Goal: Information Seeking & Learning: Compare options

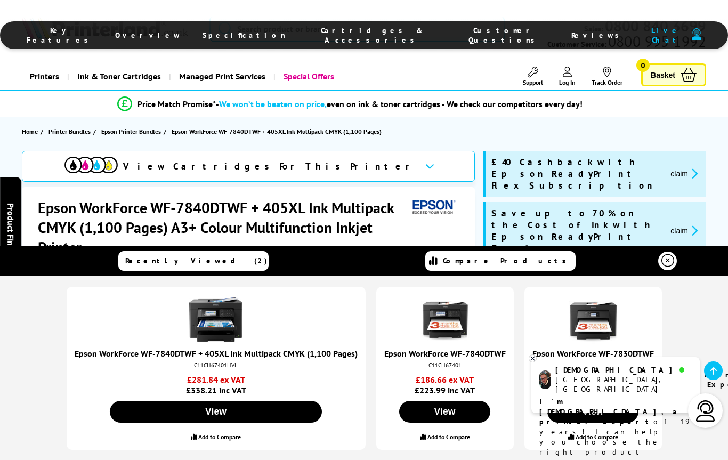
scroll to position [1598, 0]
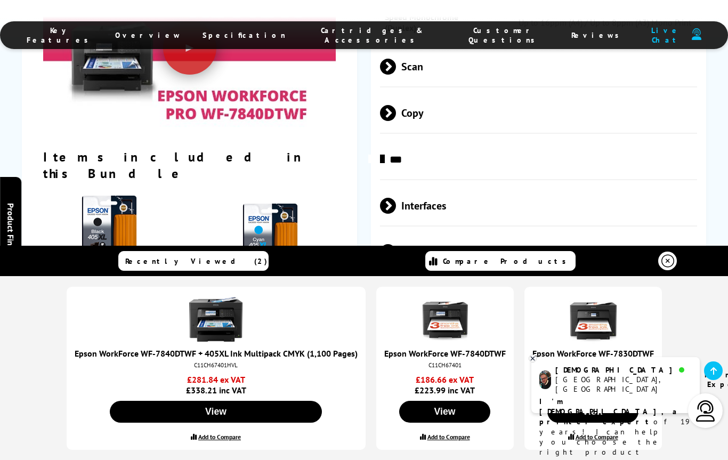
click at [224, 436] on label "Add to Compare" at bounding box center [219, 437] width 43 height 8
click at [0, 0] on input "Add to Compare" at bounding box center [0, 0] width 0 height 0
click at [531, 361] on icon at bounding box center [532, 358] width 7 height 8
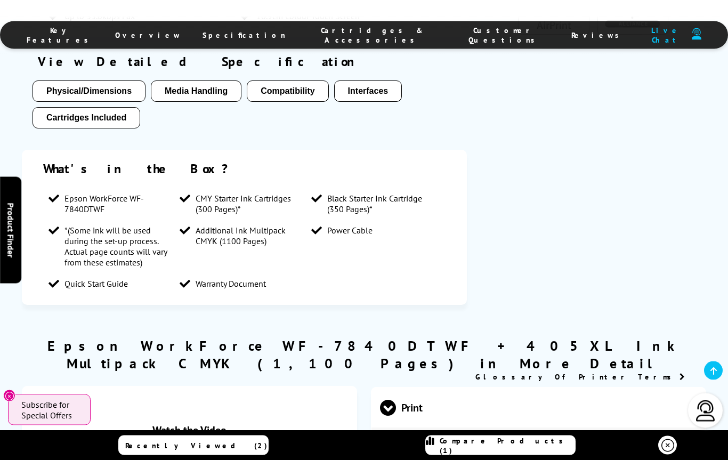
scroll to position [952, 0]
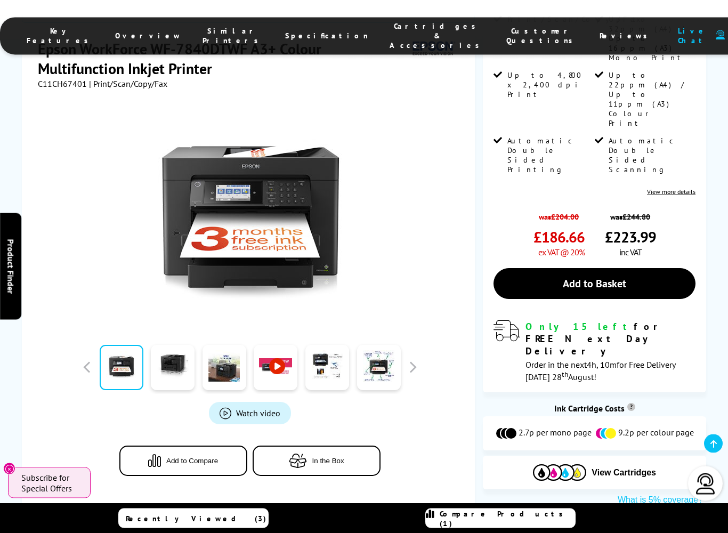
scroll to position [310, 0]
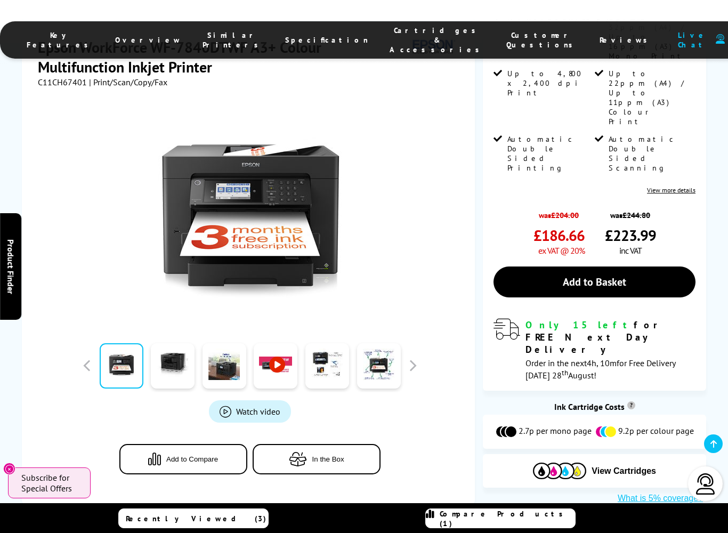
click at [336, 308] on div "Watch video Add to Compare In the Box" at bounding box center [250, 291] width 424 height 408
click at [257, 406] on span "Watch video" at bounding box center [258, 411] width 44 height 11
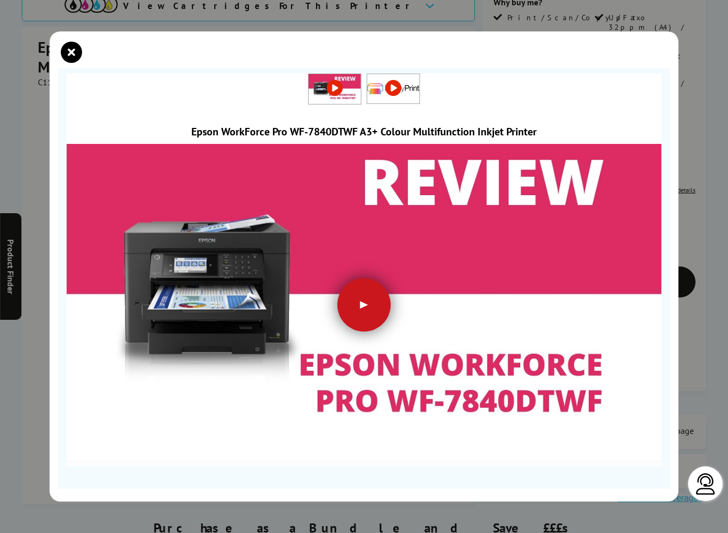
click at [362, 307] on div at bounding box center [363, 304] width 53 height 53
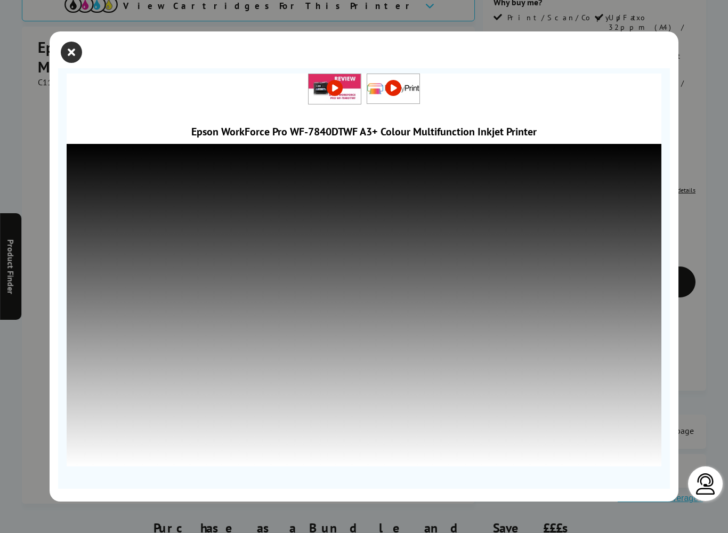
click at [76, 54] on icon "close modal" at bounding box center [71, 52] width 21 height 21
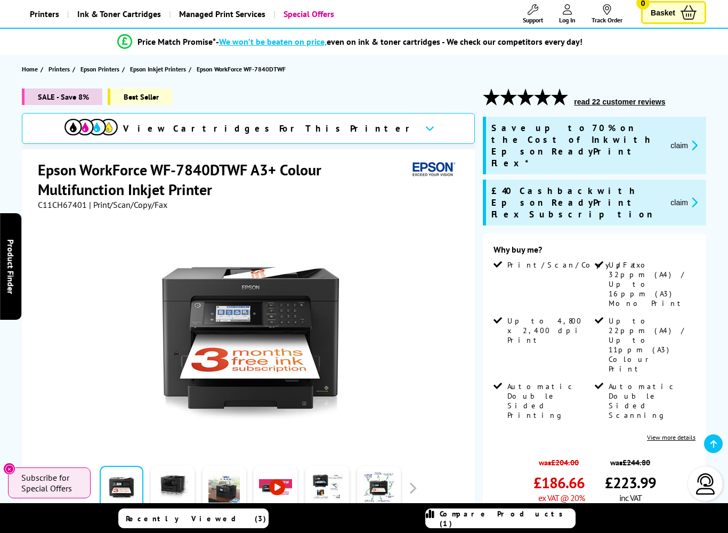
scroll to position [88, 0]
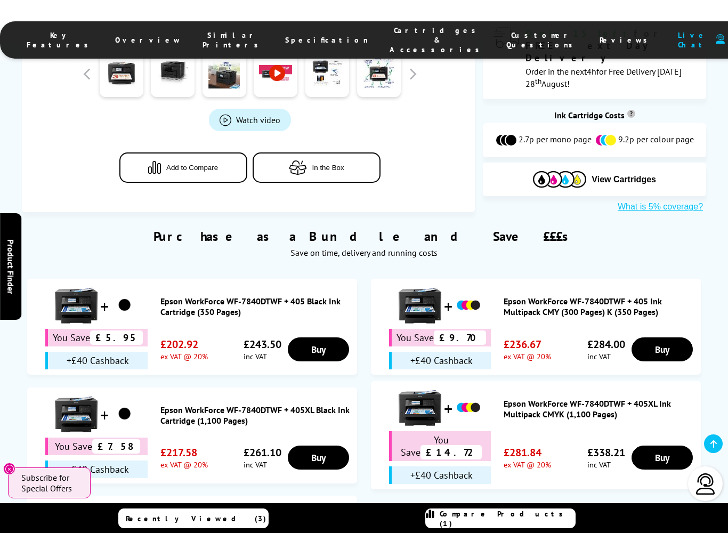
scroll to position [605, 0]
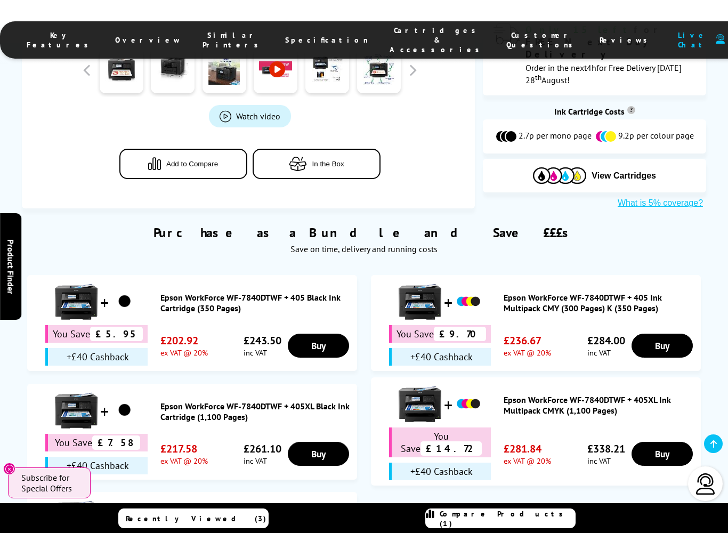
click at [564, 394] on link "Epson WorkForce WF-7840DTWF + 405XL Ink Multipack CMYK (1,100 Pages)" at bounding box center [599, 404] width 192 height 21
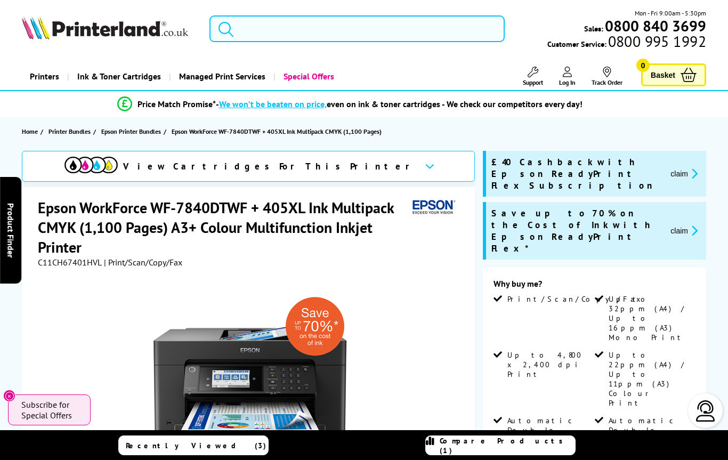
click at [318, 26] on input "search" at bounding box center [356, 28] width 295 height 27
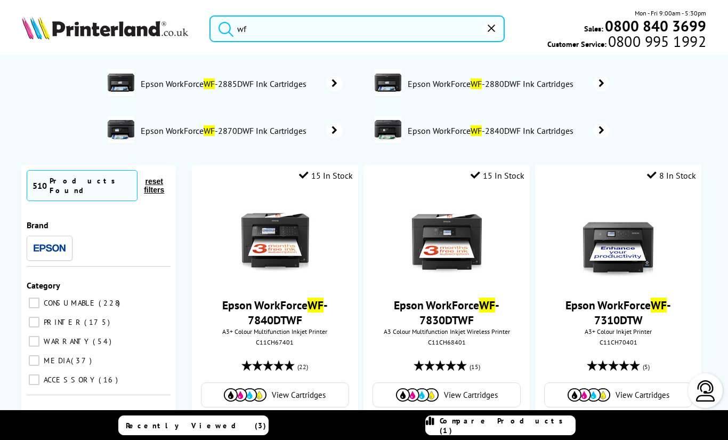
type input "w"
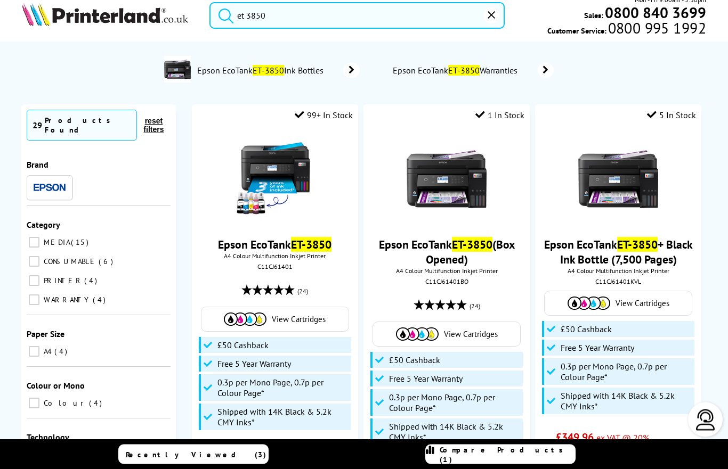
scroll to position [13, 0]
type input "et 3850"
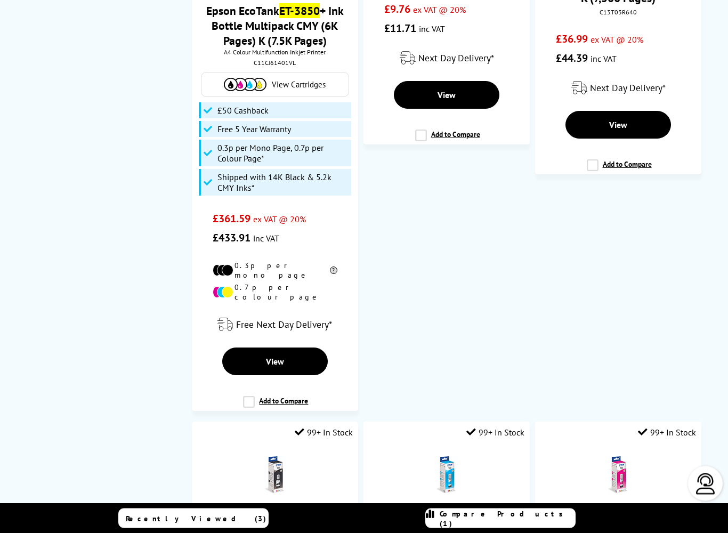
scroll to position [815, 0]
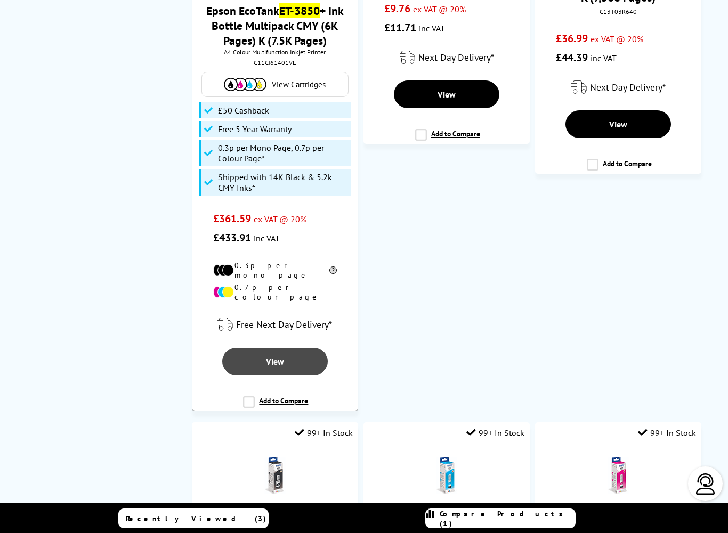
click at [282, 356] on span "View" at bounding box center [275, 361] width 18 height 11
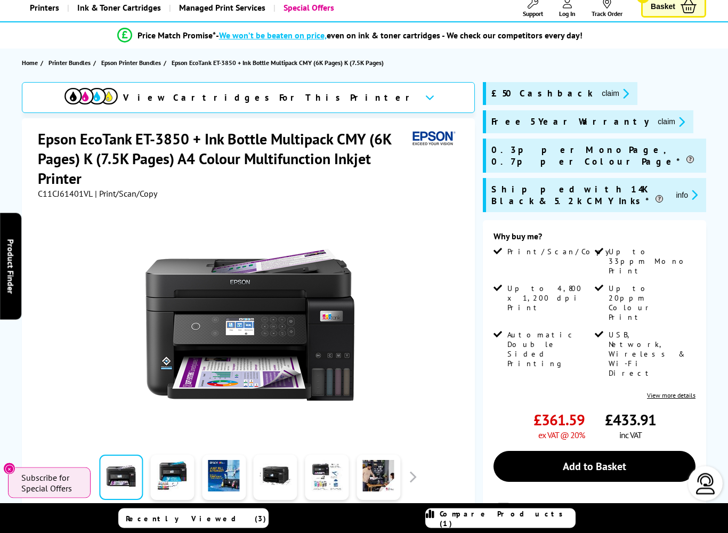
scroll to position [69, 0]
